Goal: Communication & Community: Answer question/provide support

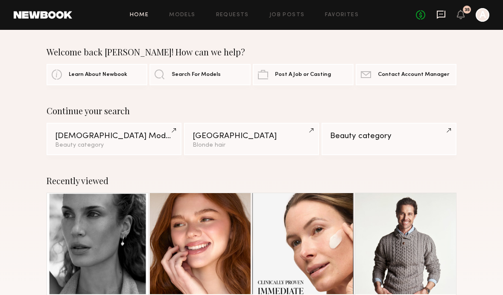
click at [445, 13] on icon at bounding box center [441, 15] width 9 height 8
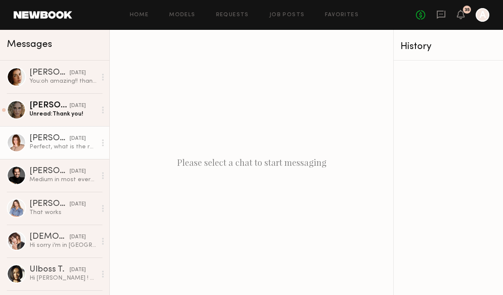
click at [55, 155] on link "[PERSON_NAME] [DATE] Perfect, what is the rate, call time, etc" at bounding box center [54, 142] width 109 height 33
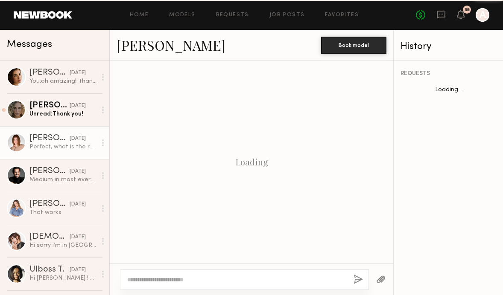
scroll to position [598, 0]
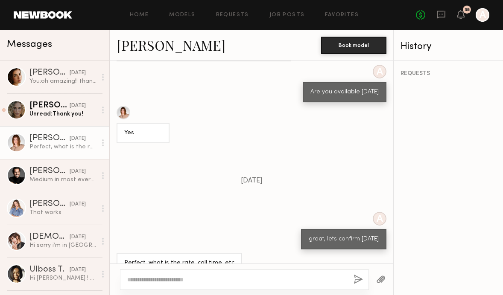
click at [179, 275] on div at bounding box center [244, 280] width 249 height 20
click at [182, 284] on textarea at bounding box center [236, 280] width 219 height 9
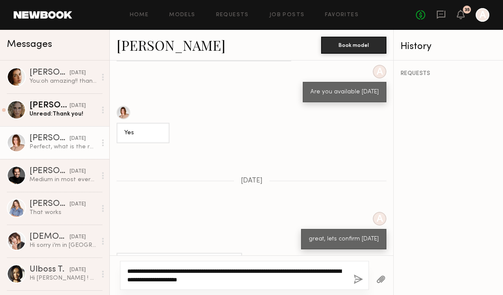
type textarea "**********"
click at [358, 281] on button "button" at bounding box center [357, 280] width 9 height 11
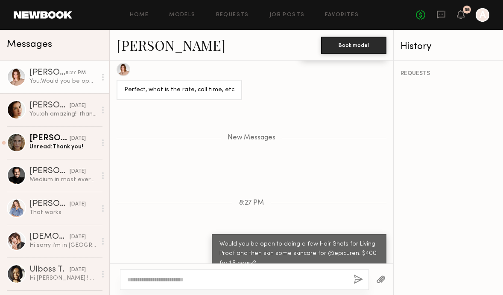
scroll to position [842, 0]
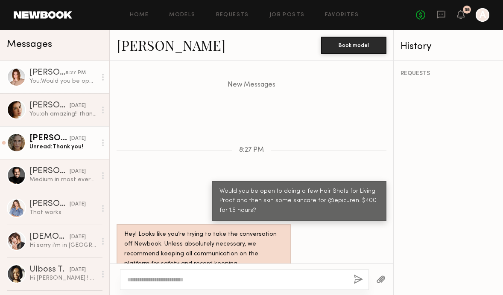
click at [77, 144] on div "Unread: Thank you!" at bounding box center [62, 147] width 67 height 8
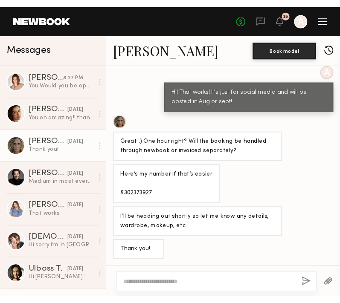
scroll to position [350, 0]
